Goal: Task Accomplishment & Management: Complete application form

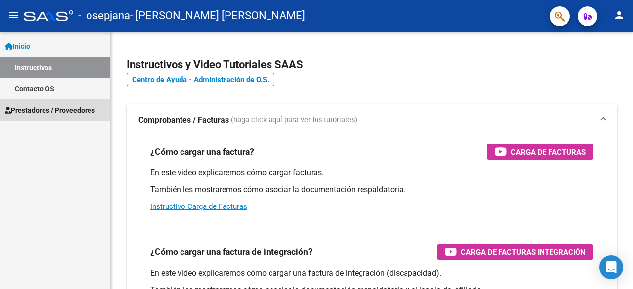
click at [34, 109] on span "Prestadores / Proveedores" at bounding box center [50, 110] width 90 height 11
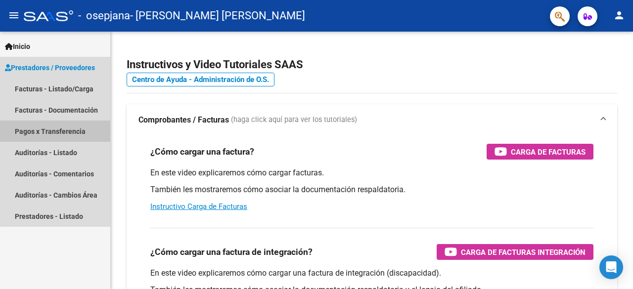
click at [65, 128] on link "Pagos x Transferencia" at bounding box center [55, 131] width 110 height 21
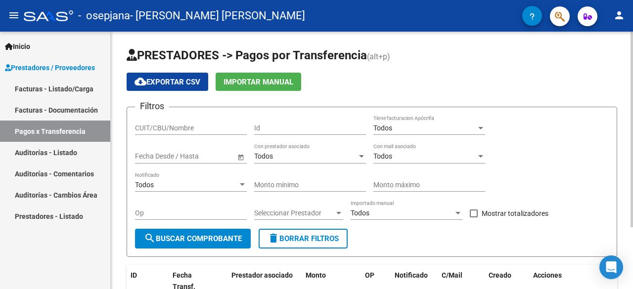
click at [198, 126] on input "CUIT/CBU/Nombre" at bounding box center [191, 128] width 112 height 8
click at [589, 15] on icon "button" at bounding box center [588, 16] width 8 height 7
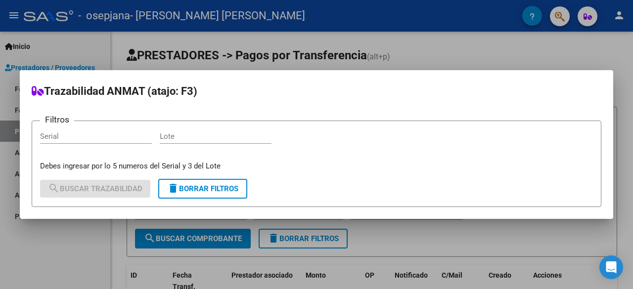
click at [607, 59] on div at bounding box center [316, 144] width 633 height 289
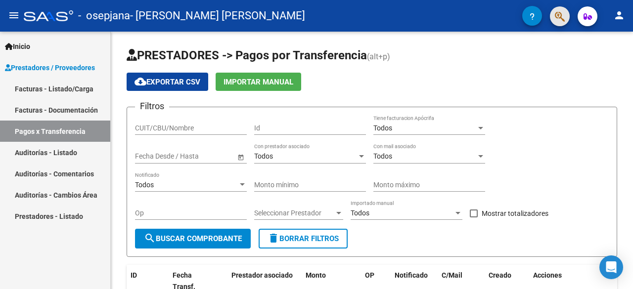
click at [562, 24] on span "button" at bounding box center [560, 16] width 10 height 20
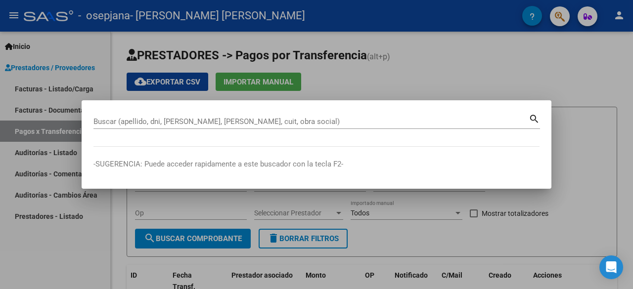
click at [514, 85] on div at bounding box center [316, 144] width 633 height 289
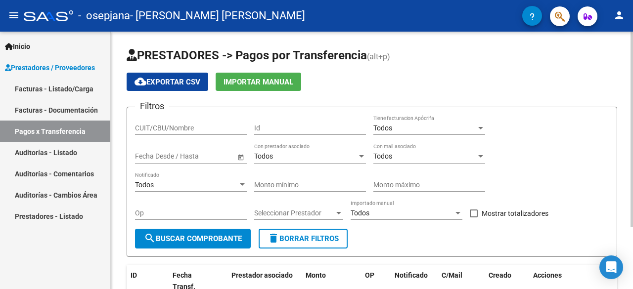
click at [224, 128] on input "CUIT/CBU/Nombre" at bounding box center [191, 128] width 112 height 8
type input "27371412277"
click at [206, 236] on span "search Buscar Comprobante" at bounding box center [193, 239] width 98 height 9
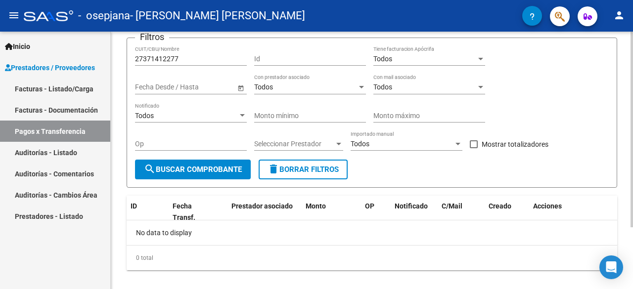
scroll to position [81, 0]
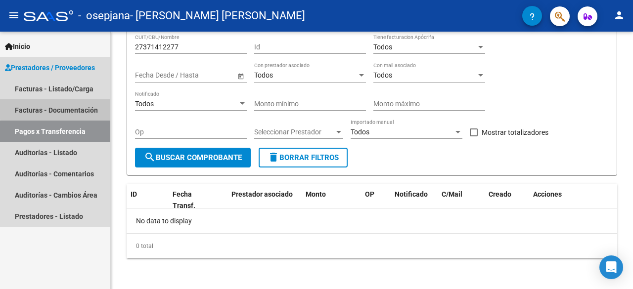
click at [71, 107] on link "Facturas - Documentación" at bounding box center [55, 109] width 110 height 21
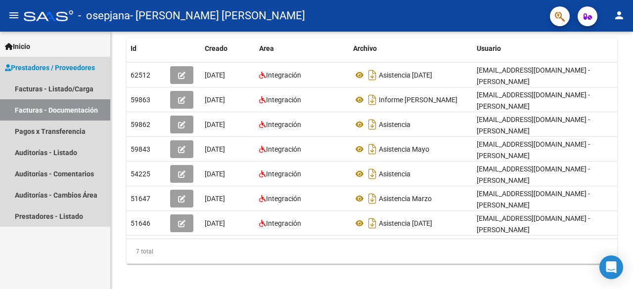
click at [89, 69] on span "Prestadores / Proveedores" at bounding box center [50, 67] width 90 height 11
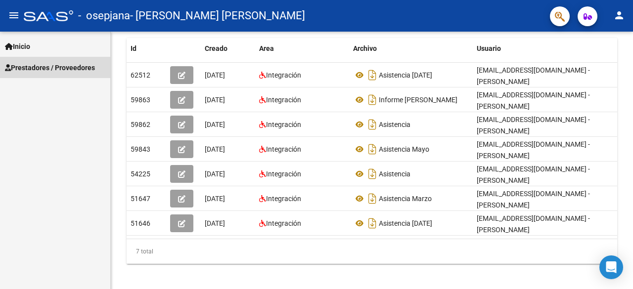
click at [87, 72] on span "Prestadores / Proveedores" at bounding box center [50, 67] width 90 height 11
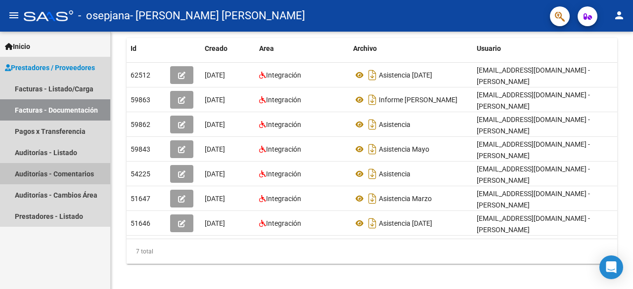
click at [55, 176] on link "Auditorías - Comentarios" at bounding box center [55, 173] width 110 height 21
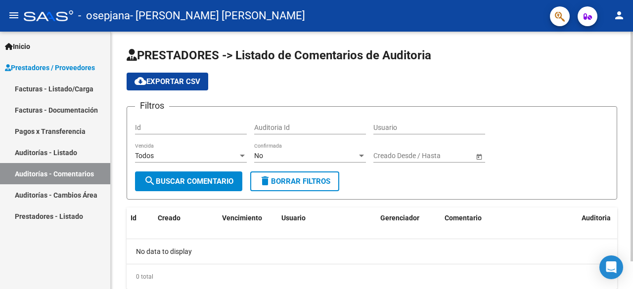
scroll to position [31, 0]
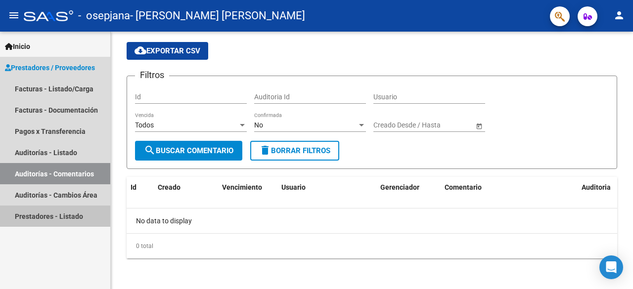
click at [76, 218] on link "Prestadores - Listado" at bounding box center [55, 216] width 110 height 21
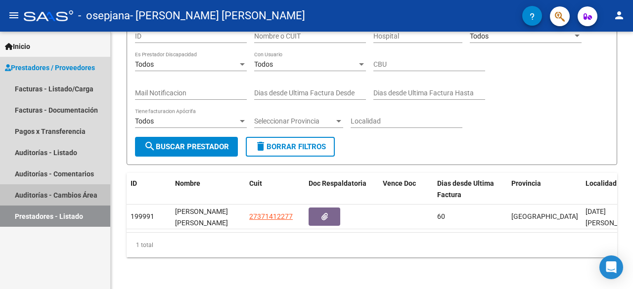
click at [70, 195] on link "Auditorías - Cambios Área" at bounding box center [55, 195] width 110 height 21
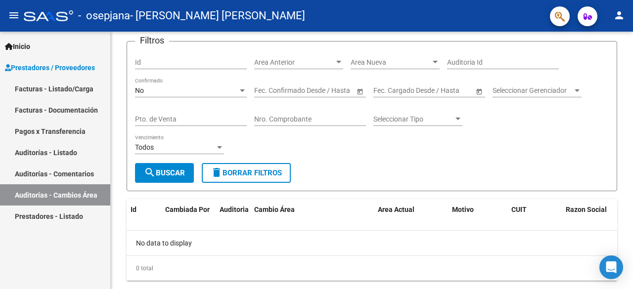
scroll to position [70, 0]
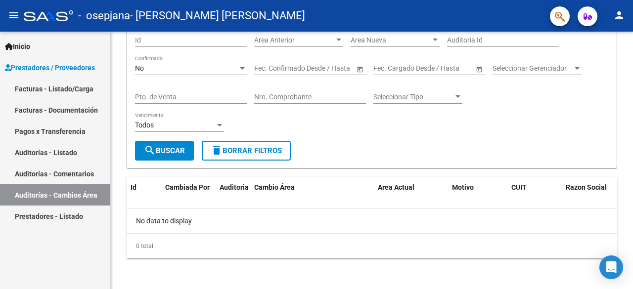
click at [72, 129] on link "Pagos x Transferencia" at bounding box center [55, 131] width 110 height 21
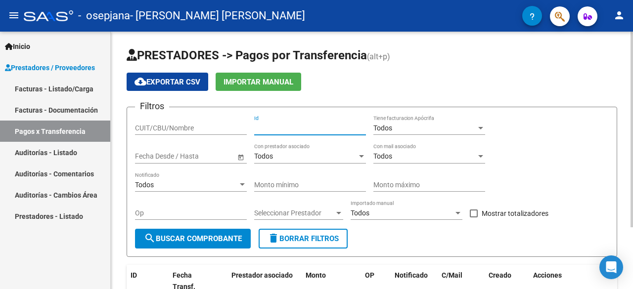
click at [269, 128] on input "Id" at bounding box center [310, 128] width 112 height 8
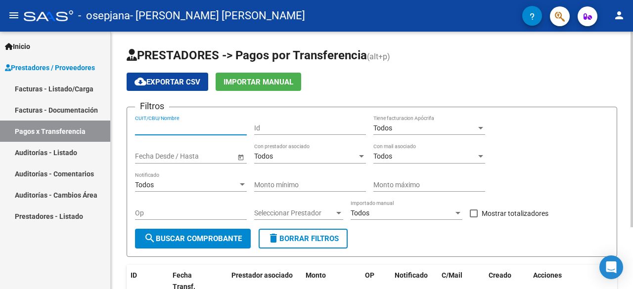
click at [224, 128] on input "CUIT/CBU/Nombre" at bounding box center [191, 128] width 112 height 8
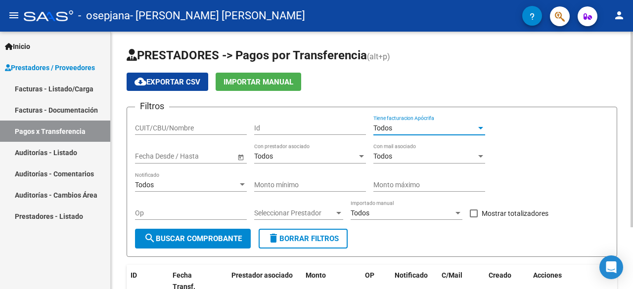
click at [385, 128] on span "Todos" at bounding box center [383, 128] width 19 height 8
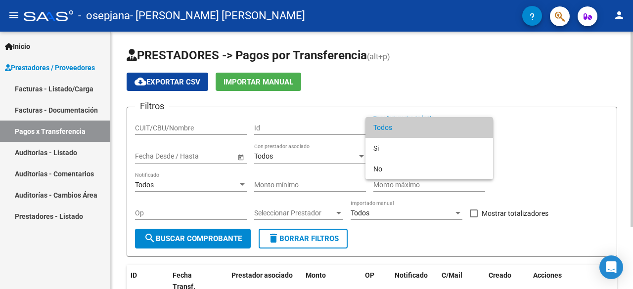
click at [385, 128] on span "Todos" at bounding box center [430, 127] width 112 height 21
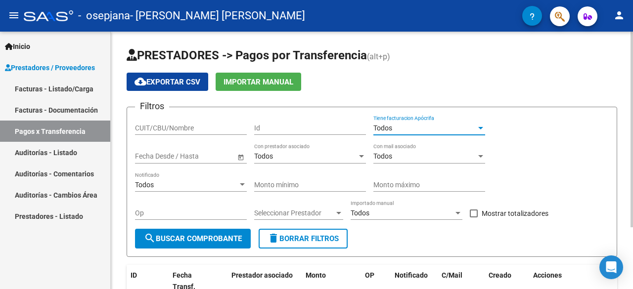
click at [186, 183] on div "Todos" at bounding box center [186, 185] width 103 height 8
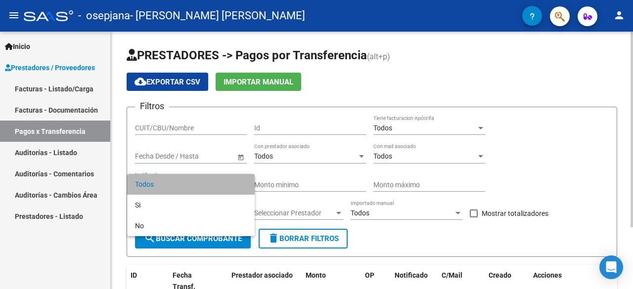
click at [186, 183] on span "Todos" at bounding box center [191, 184] width 112 height 21
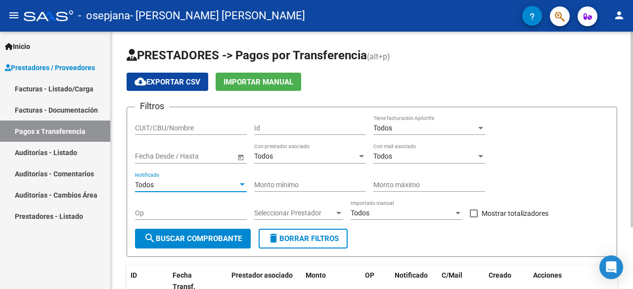
scroll to position [81, 0]
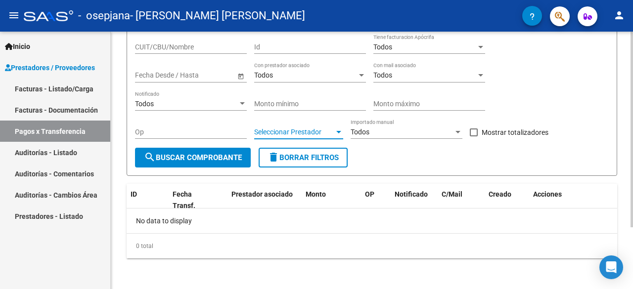
click at [309, 129] on span "Seleccionar Prestador" at bounding box center [294, 132] width 80 height 8
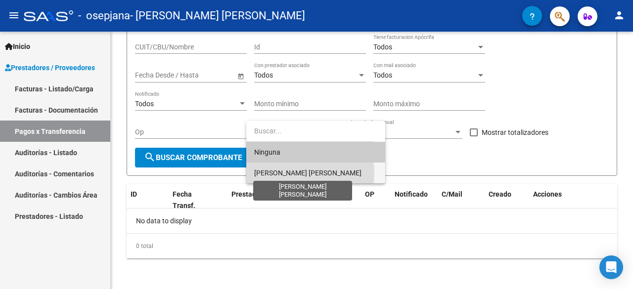
click at [301, 174] on span "[PERSON_NAME] [PERSON_NAME]" at bounding box center [307, 173] width 107 height 8
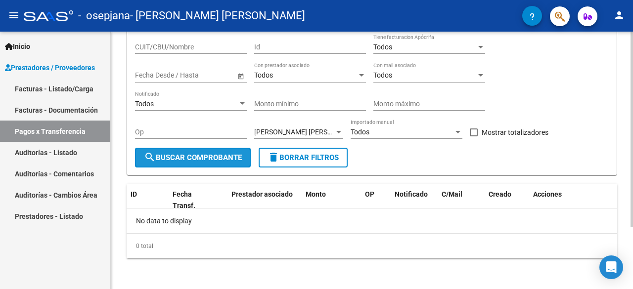
click at [209, 155] on span "search Buscar Comprobante" at bounding box center [193, 157] width 98 height 9
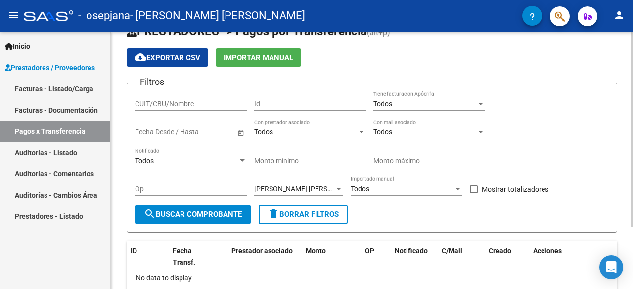
scroll to position [0, 0]
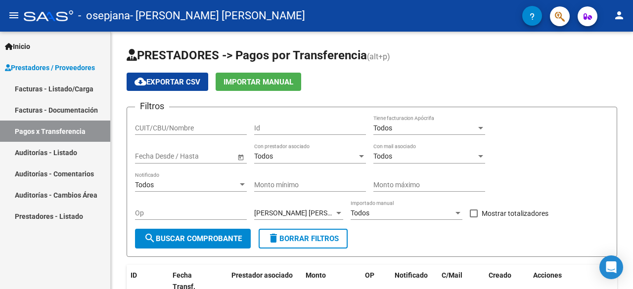
click at [94, 88] on link "Facturas - Listado/Carga" at bounding box center [55, 88] width 110 height 21
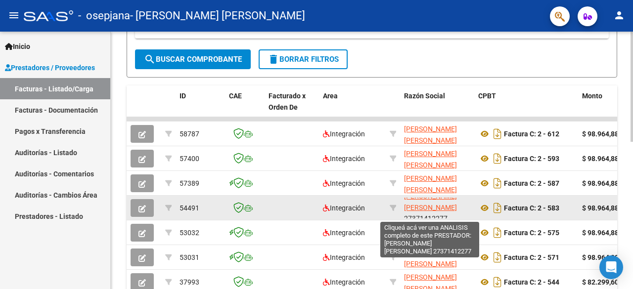
scroll to position [13, 0]
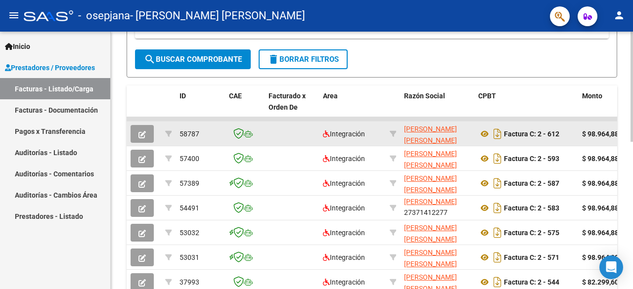
click at [295, 139] on datatable-body-cell at bounding box center [292, 134] width 54 height 24
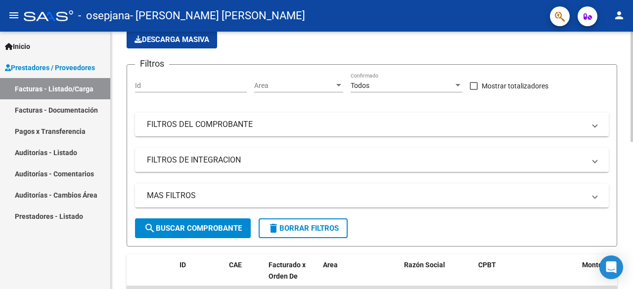
scroll to position [47, 0]
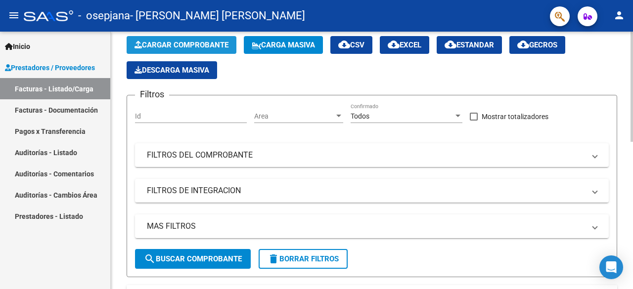
click at [187, 41] on span "Cargar Comprobante" at bounding box center [182, 45] width 94 height 9
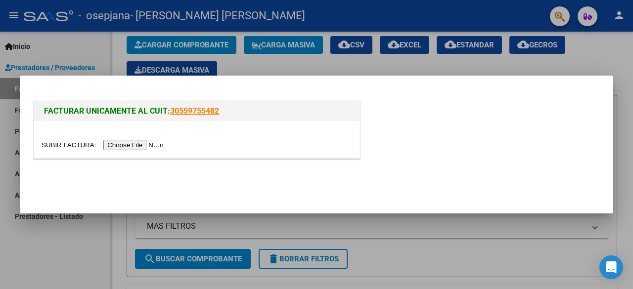
click at [130, 149] on input "file" at bounding box center [104, 145] width 125 height 10
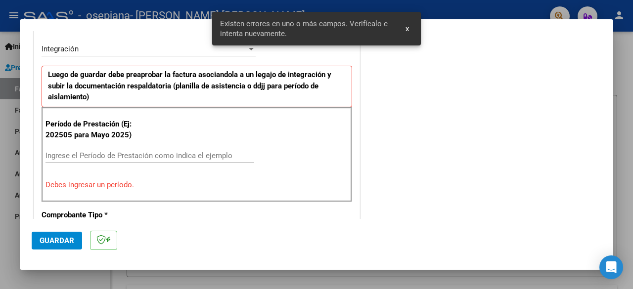
scroll to position [260, 0]
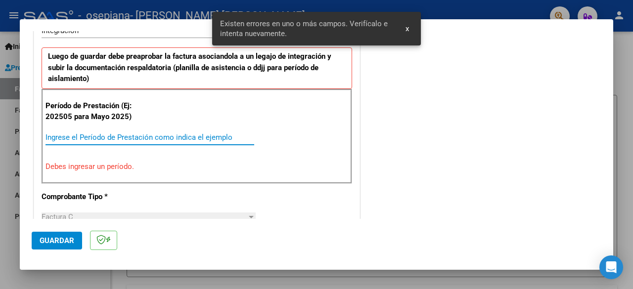
click at [131, 133] on input "Ingrese el Período de Prestación como indica el ejemplo" at bounding box center [150, 137] width 209 height 9
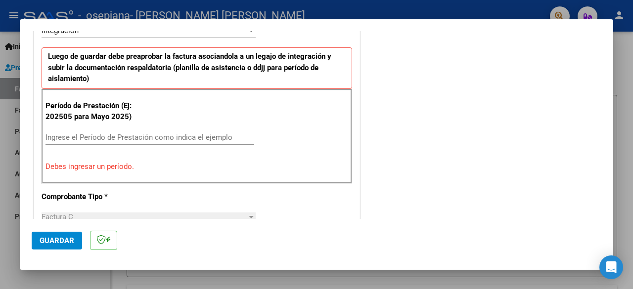
click at [96, 133] on input "Ingrese el Período de Prestación como indica el ejemplo" at bounding box center [150, 137] width 209 height 9
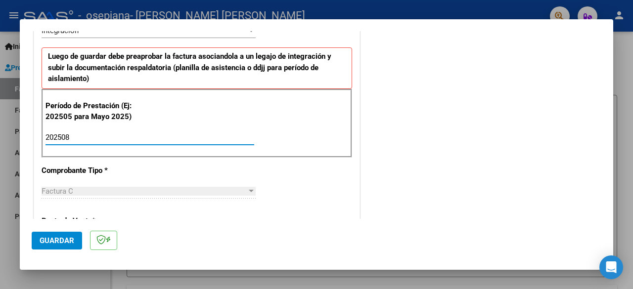
type input "202508"
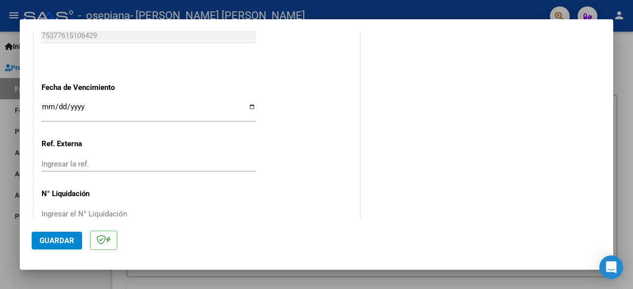
scroll to position [703, 0]
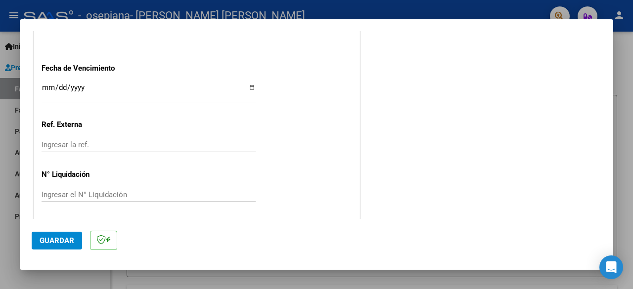
click at [87, 84] on input "Ingresar la fecha" at bounding box center [149, 92] width 214 height 16
click at [251, 86] on input "Ingresar la fecha" at bounding box center [149, 92] width 214 height 16
type input "[DATE]"
click at [102, 141] on input "Ingresar la ref." at bounding box center [149, 145] width 214 height 9
click at [54, 241] on span "Guardar" at bounding box center [57, 240] width 35 height 9
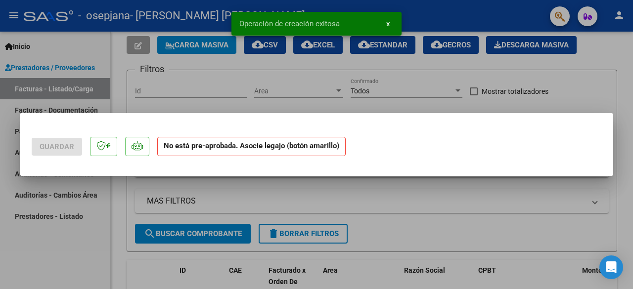
scroll to position [0, 0]
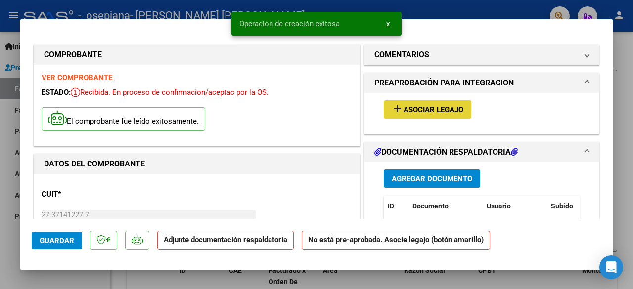
click at [416, 109] on span "Asociar Legajo" at bounding box center [434, 109] width 60 height 9
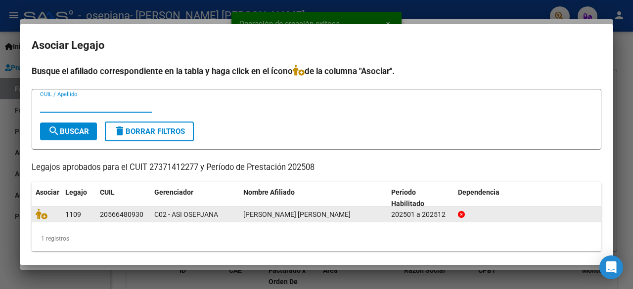
click at [82, 220] on datatable-body-cell "1109" at bounding box center [78, 214] width 35 height 15
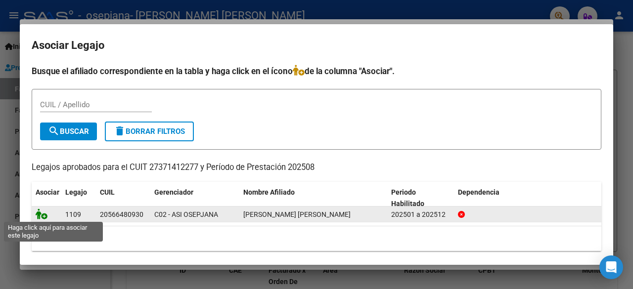
click at [44, 216] on icon at bounding box center [42, 214] width 12 height 11
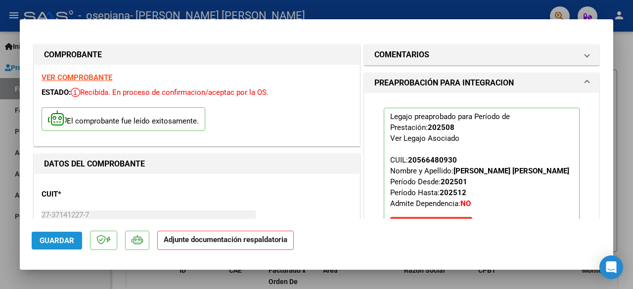
click at [65, 239] on span "Guardar" at bounding box center [57, 240] width 35 height 9
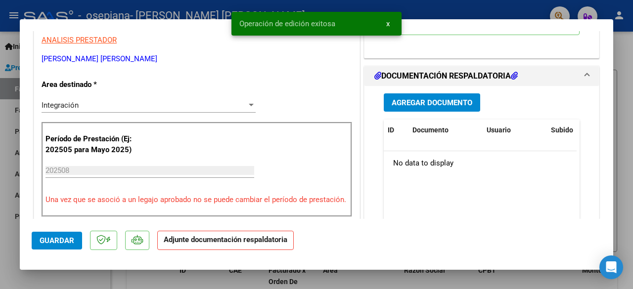
scroll to position [247, 0]
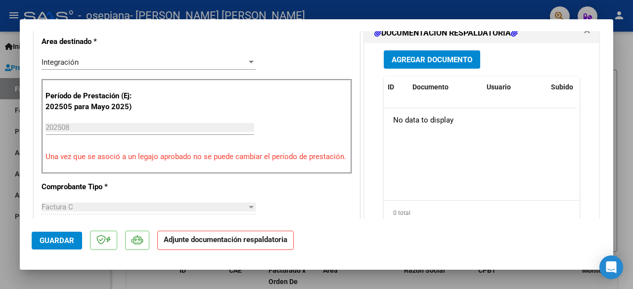
click at [240, 246] on p "Adjunte documentación respaldatoria" at bounding box center [225, 240] width 137 height 19
click at [448, 64] on span "Agregar Documento" at bounding box center [432, 59] width 81 height 9
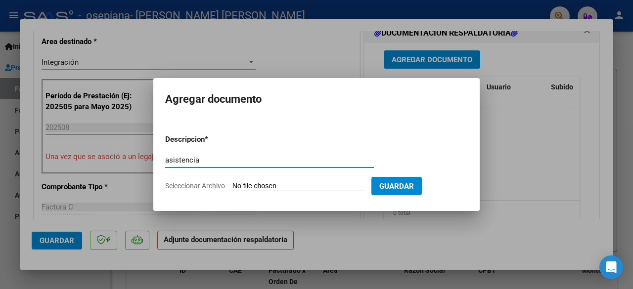
type input "asistencia"
click at [267, 184] on input "Seleccionar Archivo" at bounding box center [298, 186] width 131 height 9
type input "C:\fakepath\asistencia [PERSON_NAME].pdf"
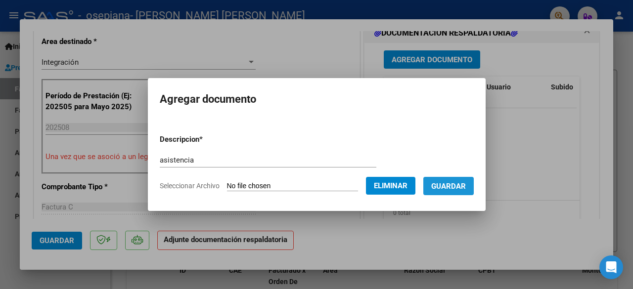
click at [466, 188] on span "Guardar" at bounding box center [448, 186] width 35 height 9
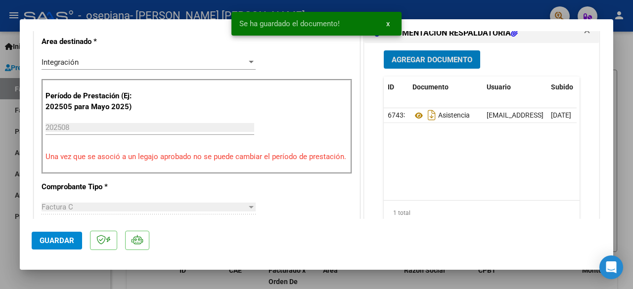
click at [62, 239] on span "Guardar" at bounding box center [57, 240] width 35 height 9
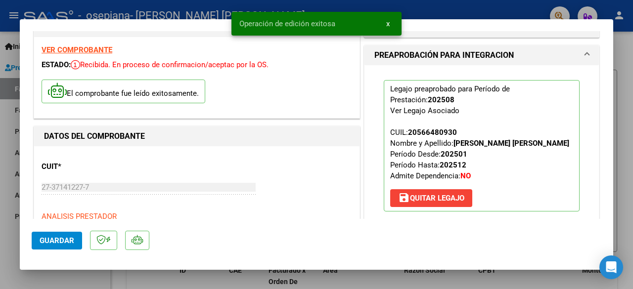
scroll to position [0, 0]
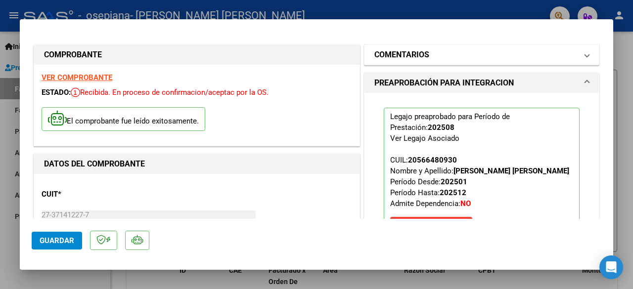
click at [584, 58] on mat-expansion-panel-header "COMENTARIOS" at bounding box center [482, 55] width 235 height 20
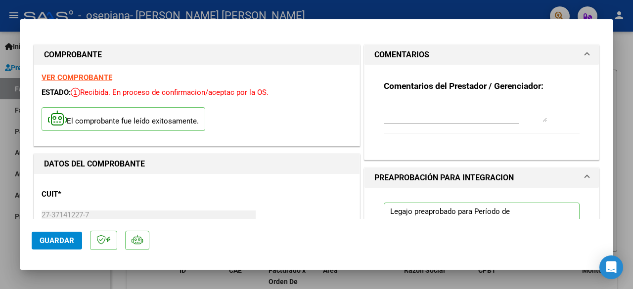
click at [582, 57] on mat-expansion-panel-header "COMENTARIOS" at bounding box center [482, 55] width 235 height 20
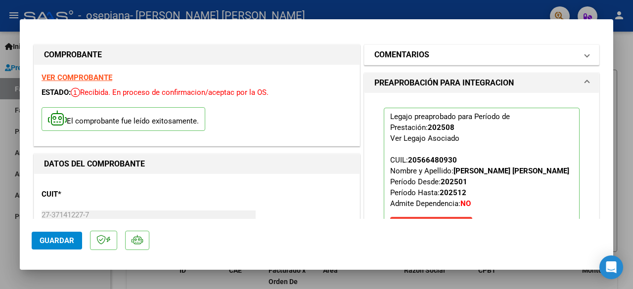
click at [574, 50] on span "COMENTARIOS" at bounding box center [480, 55] width 211 height 12
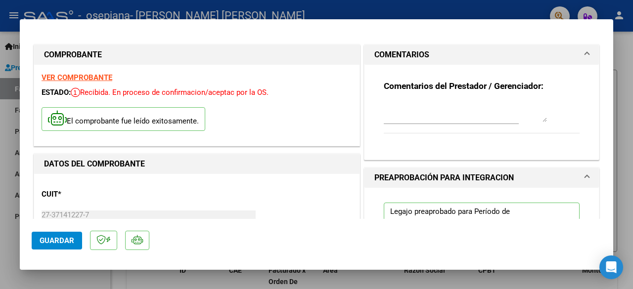
click at [574, 50] on span "COMENTARIOS" at bounding box center [480, 55] width 211 height 12
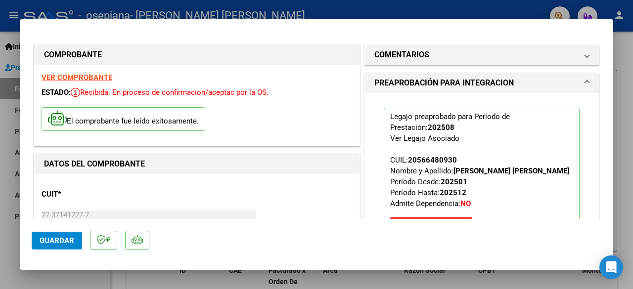
click at [627, 47] on div at bounding box center [316, 144] width 633 height 289
type input "$ 0,00"
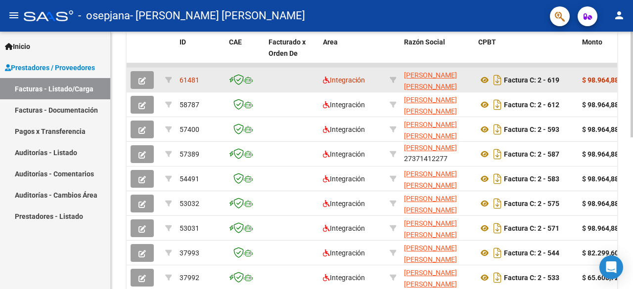
scroll to position [196, 0]
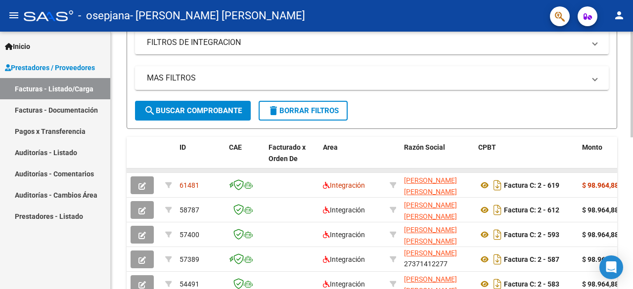
drag, startPoint x: 313, startPoint y: 171, endPoint x: 450, endPoint y: 170, distance: 136.6
click at [401, 166] on div "ID CAE Facturado x Orden De Area Razón Social CPBT Monto Fecha Cpbt Días desde …" at bounding box center [372, 280] width 491 height 287
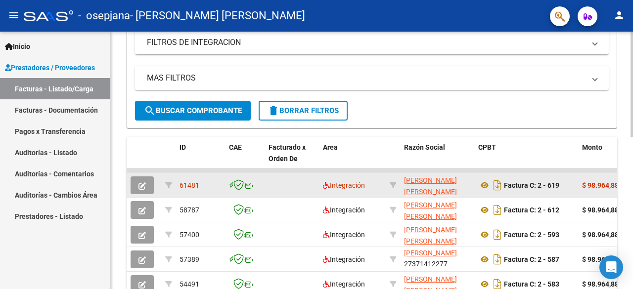
drag, startPoint x: 457, startPoint y: 172, endPoint x: 428, endPoint y: 184, distance: 31.5
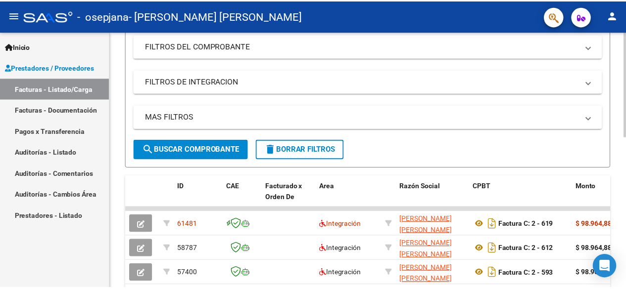
scroll to position [0, 0]
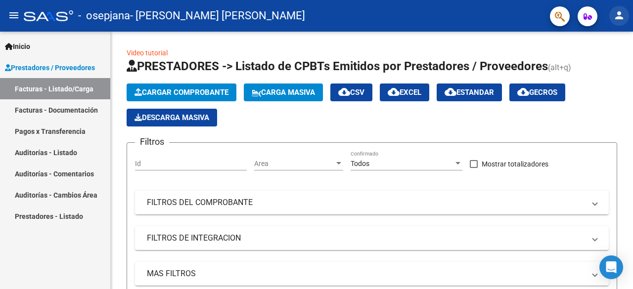
click at [617, 18] on mat-icon "person" at bounding box center [619, 15] width 12 height 12
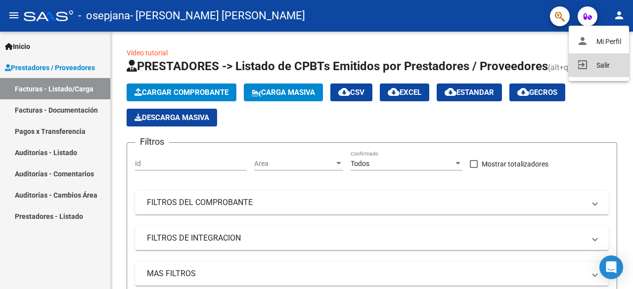
click at [603, 61] on button "exit_to_app Salir" at bounding box center [599, 65] width 60 height 24
